Goal: Information Seeking & Learning: Stay updated

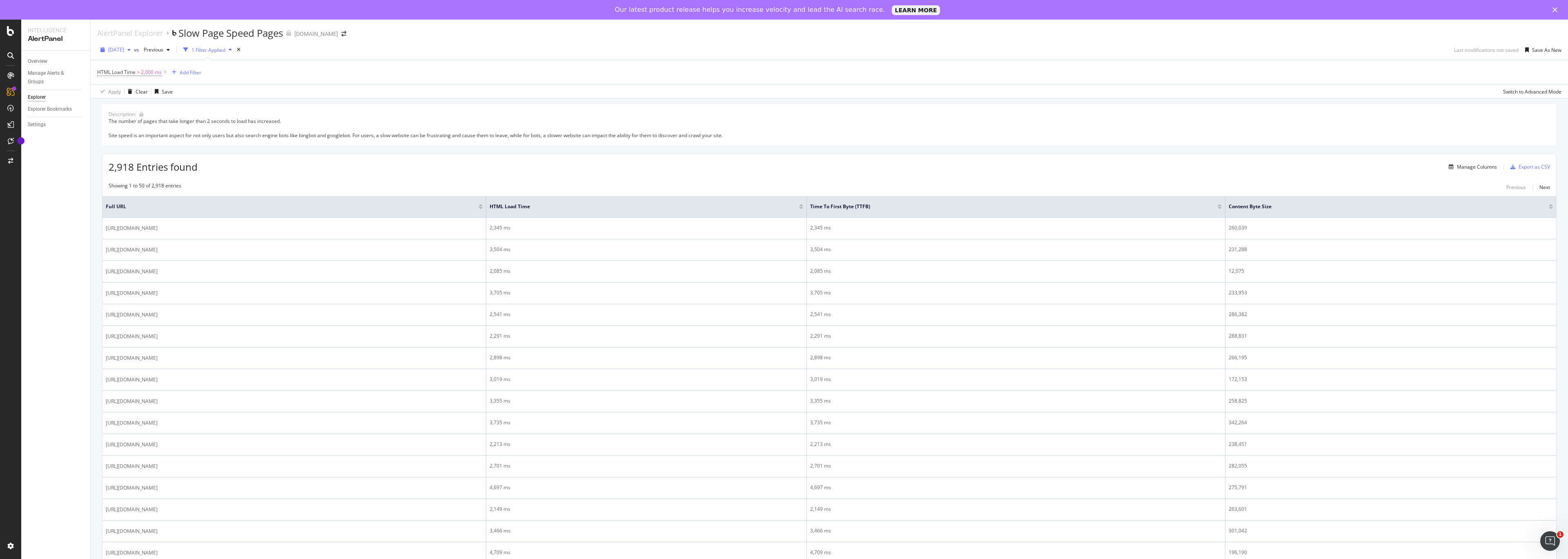
click at [124, 49] on span "[DATE]" at bounding box center [116, 49] width 16 height 7
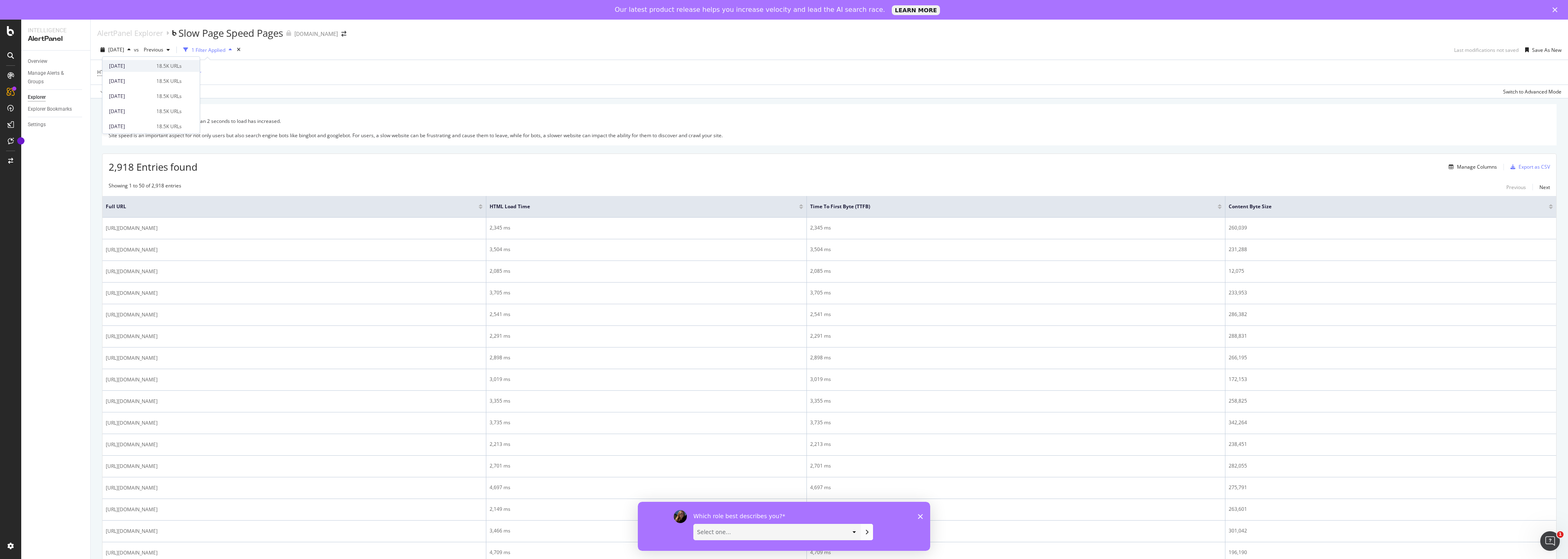
click at [126, 66] on div "[DATE]" at bounding box center [130, 66] width 43 height 7
click at [120, 52] on span "[DATE]" at bounding box center [116, 49] width 16 height 7
click at [128, 75] on div "2025 Aug. 27th 18.5K URLs" at bounding box center [151, 80] width 97 height 12
click at [125, 53] on div "[DATE]" at bounding box center [116, 50] width 37 height 12
click at [121, 97] on div "[DATE]" at bounding box center [130, 96] width 43 height 7
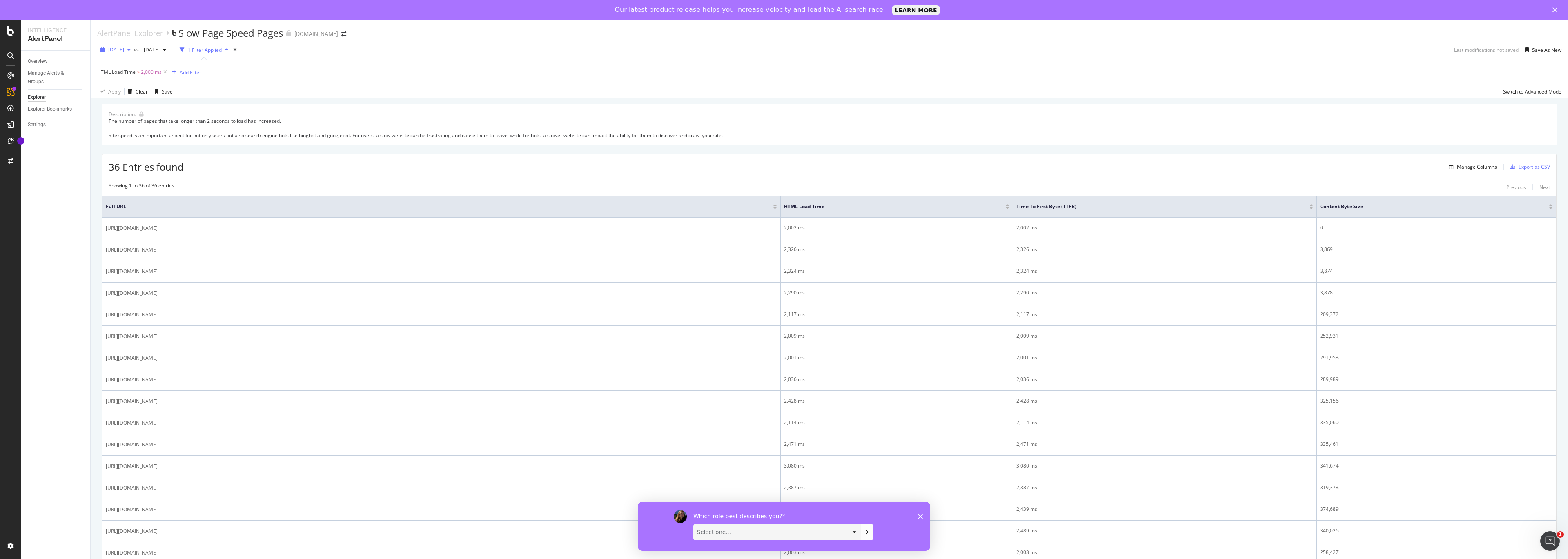
click at [124, 46] on span "[DATE]" at bounding box center [116, 49] width 16 height 7
click at [387, 52] on div "2025 Aug. 26th vs 2025 Aug. 20th 1 Filter Applied Last modifications not saved …" at bounding box center [829, 51] width 1477 height 16
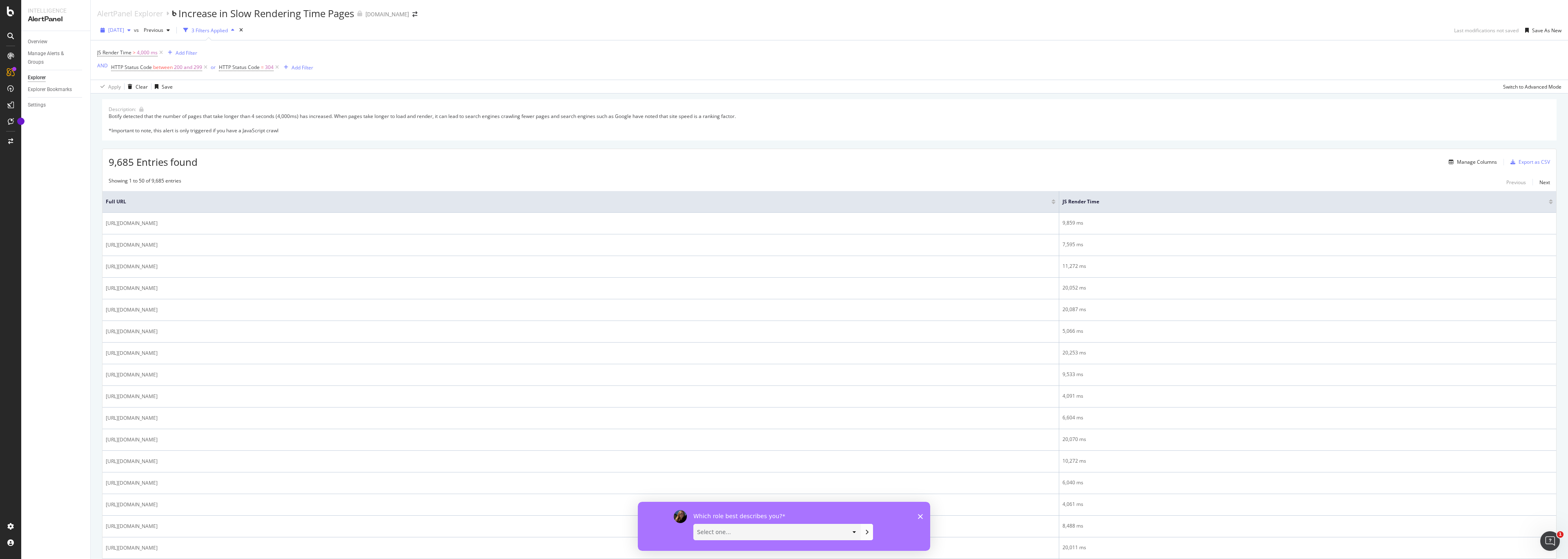
click at [130, 34] on div "[DATE]" at bounding box center [116, 30] width 37 height 12
click at [131, 43] on div "[DATE]" at bounding box center [130, 46] width 43 height 7
click at [124, 29] on span "[DATE]" at bounding box center [116, 30] width 16 height 7
click at [133, 59] on div "[DATE]" at bounding box center [130, 62] width 43 height 7
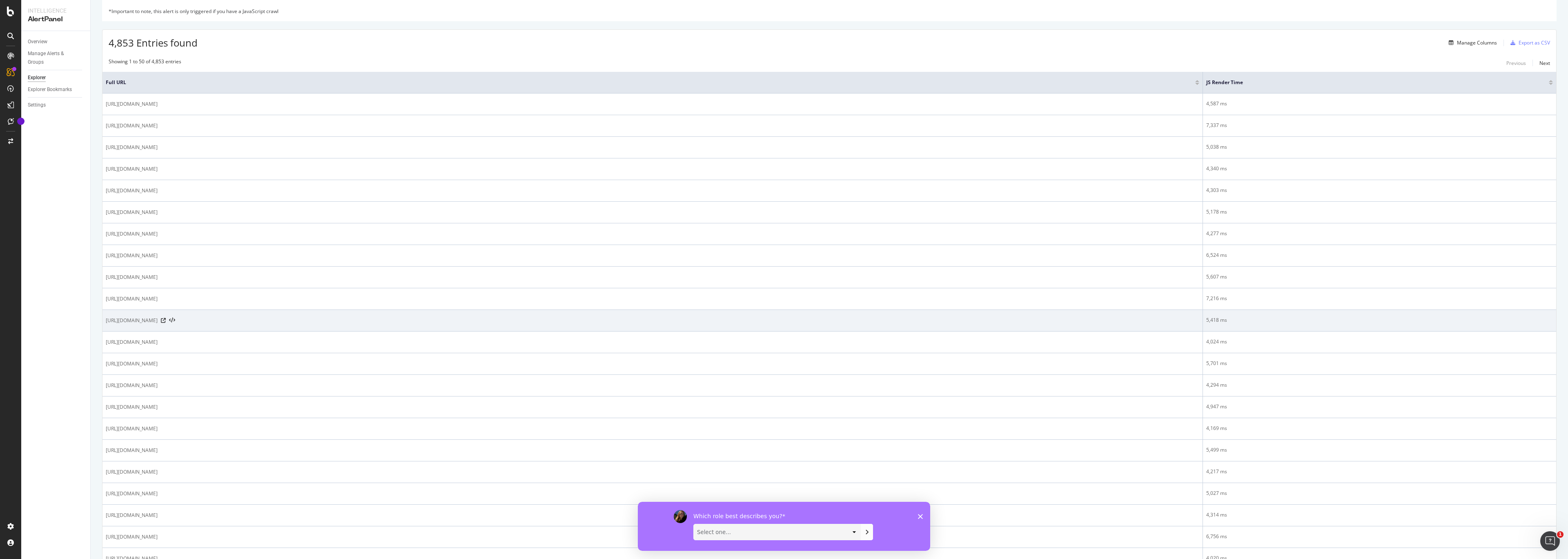
scroll to position [57, 0]
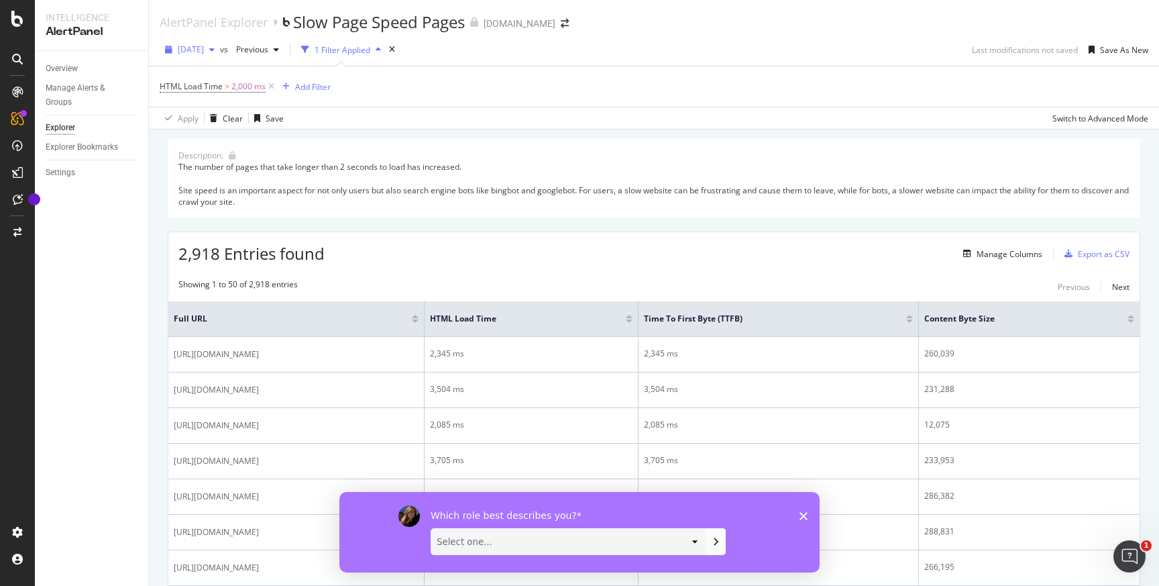
click at [204, 54] on span "[DATE]" at bounding box center [191, 49] width 26 height 11
click at [245, 115] on div "2025 Aug. 18th 18.5K URLs" at bounding box center [248, 123] width 160 height 19
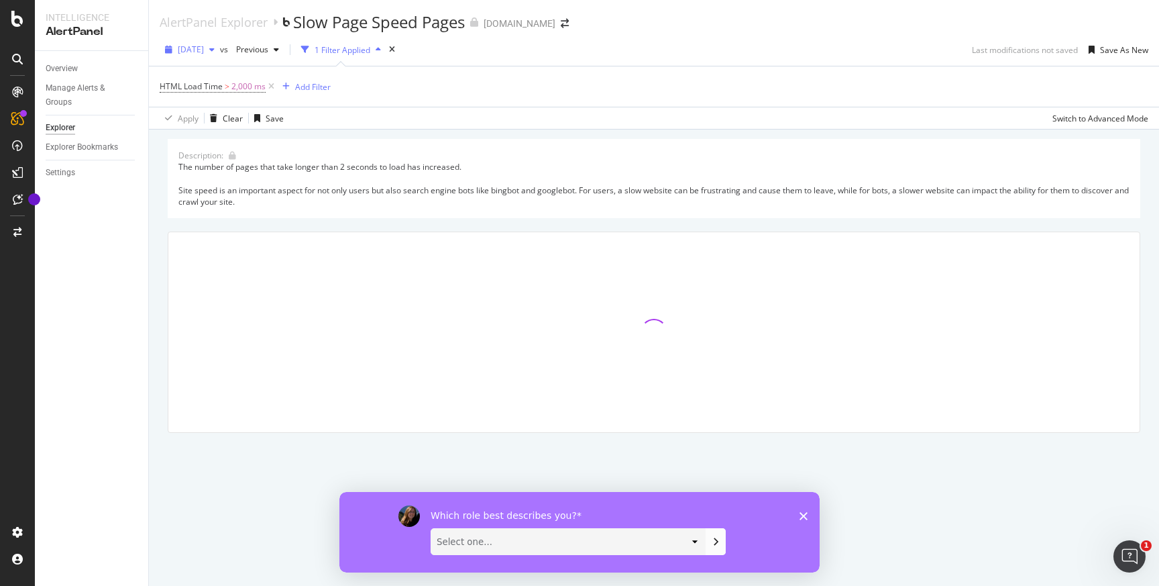
click at [204, 54] on span "[DATE]" at bounding box center [191, 49] width 26 height 11
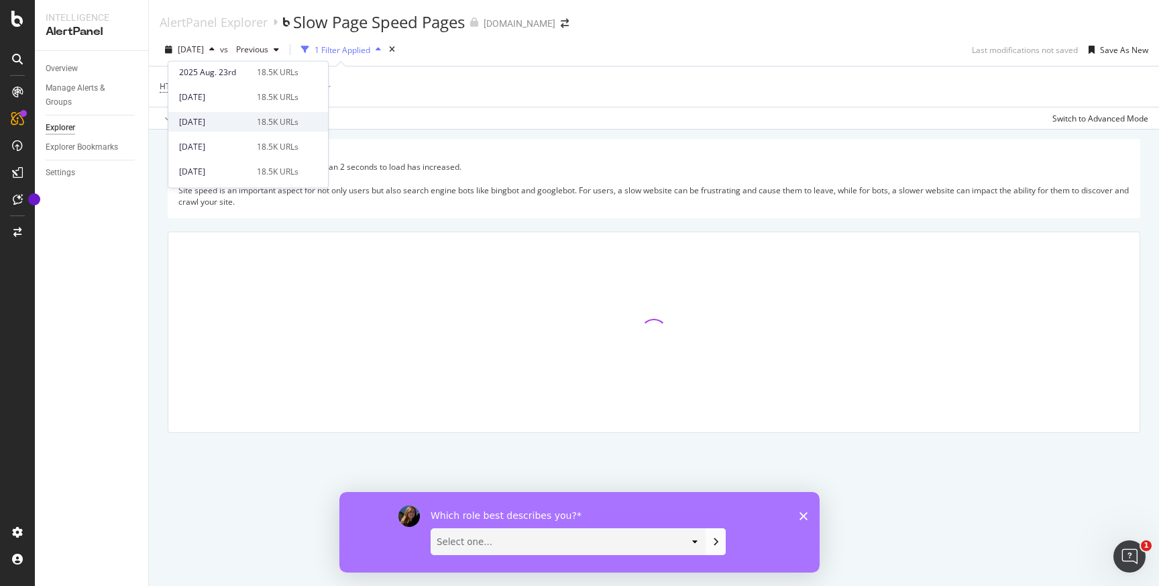
click at [211, 125] on div "[DATE]" at bounding box center [214, 122] width 70 height 12
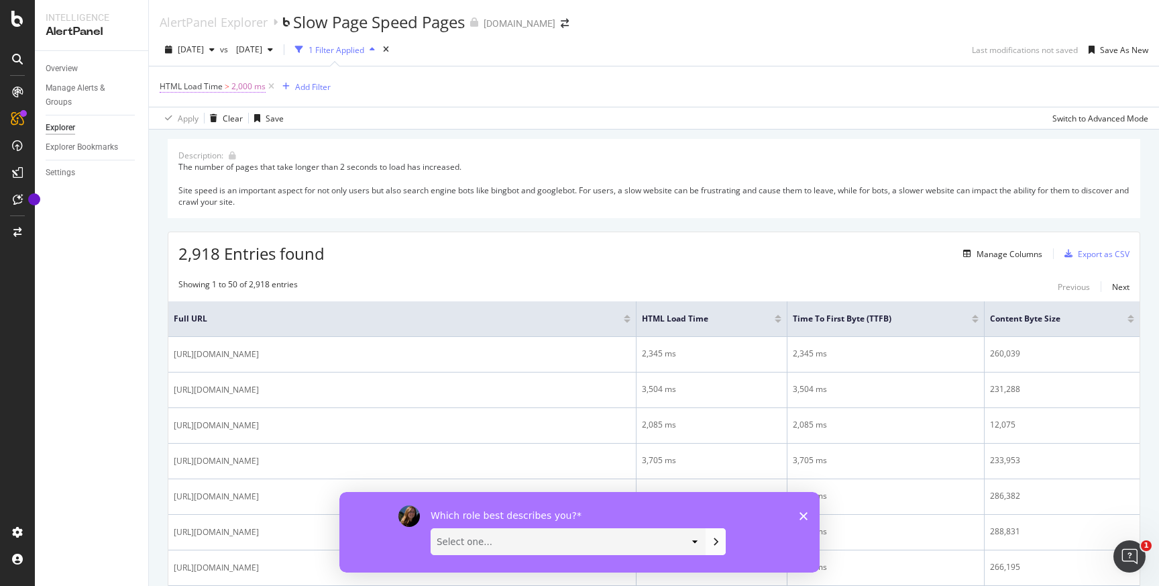
click at [241, 89] on span "2,000 ms" at bounding box center [248, 86] width 34 height 19
click at [394, 96] on div "HTML Load Time > 2,000 ms Add Filter" at bounding box center [654, 86] width 989 height 40
click at [204, 54] on span "[DATE]" at bounding box center [191, 49] width 26 height 11
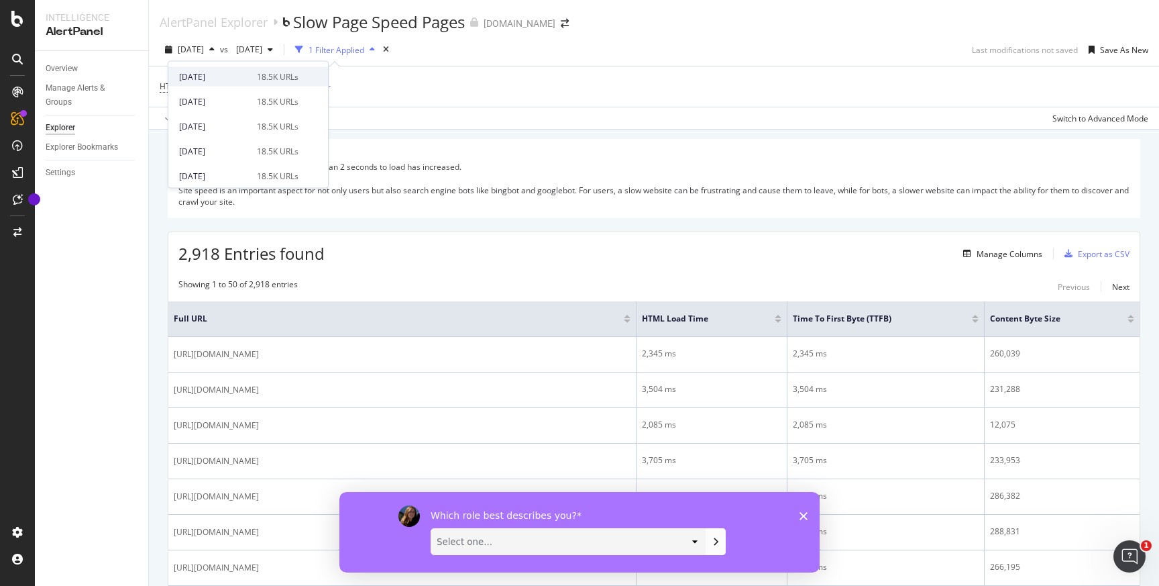
click at [209, 82] on div "[DATE]" at bounding box center [214, 76] width 70 height 12
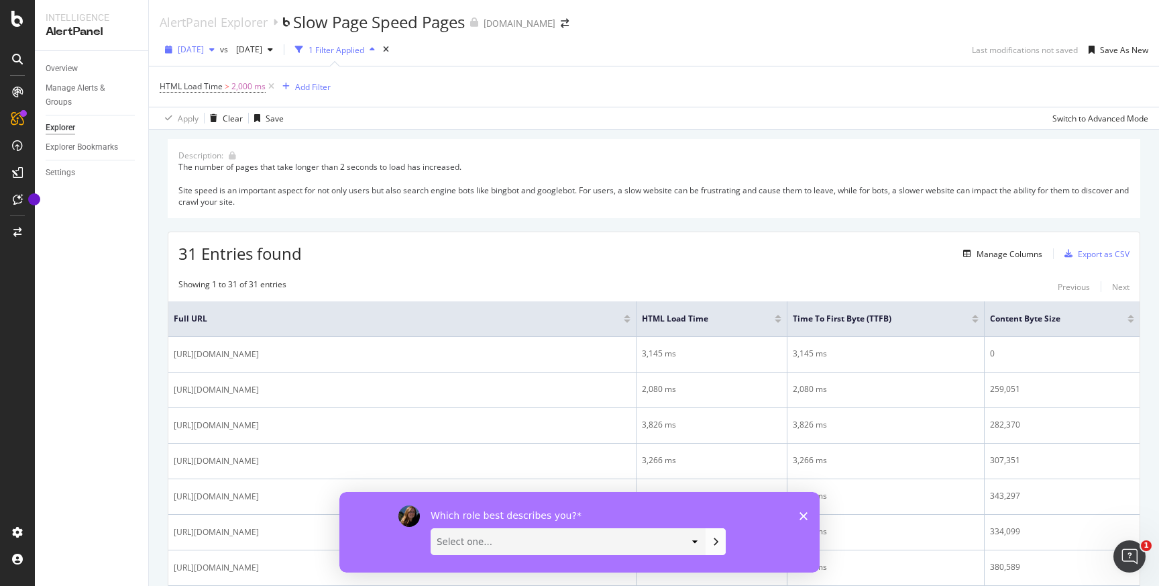
click at [195, 44] on div "[DATE]" at bounding box center [190, 50] width 60 height 20
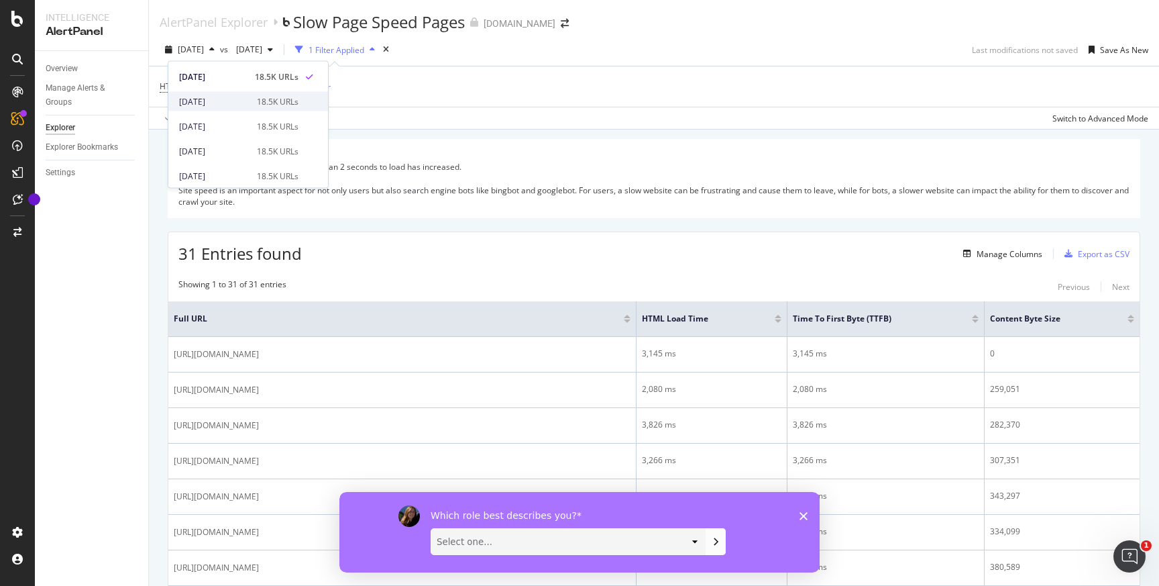
click at [189, 95] on div "[DATE]" at bounding box center [214, 101] width 70 height 12
